Goal: Task Accomplishment & Management: Manage account settings

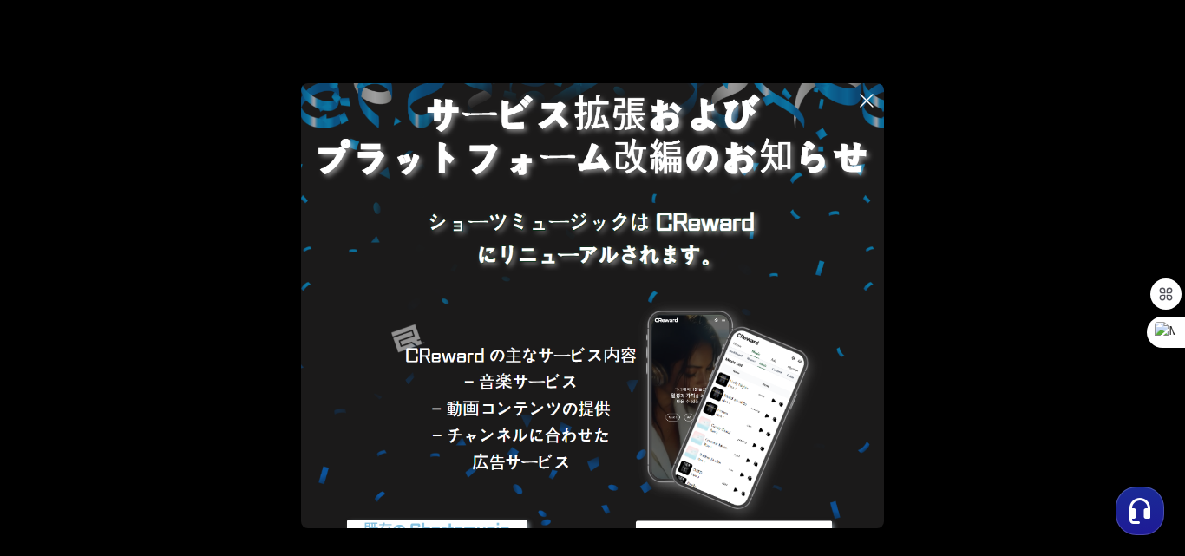
scroll to position [87, 0]
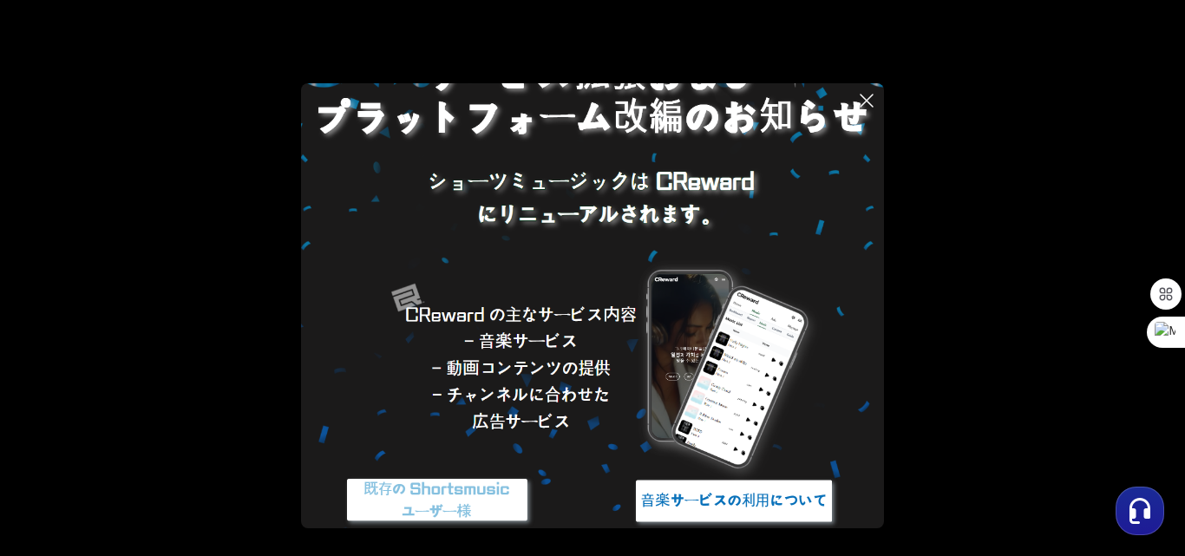
click at [486, 497] on img at bounding box center [437, 500] width 217 height 65
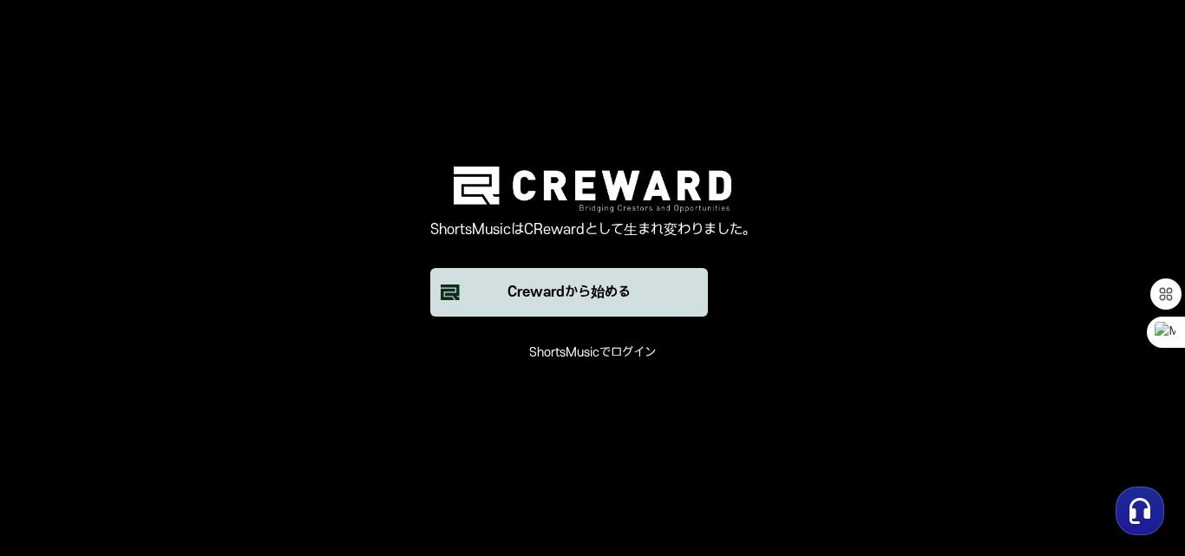
click at [585, 284] on font "Crewardから始める" at bounding box center [568, 292] width 123 height 16
